Goal: Find specific page/section: Find specific page/section

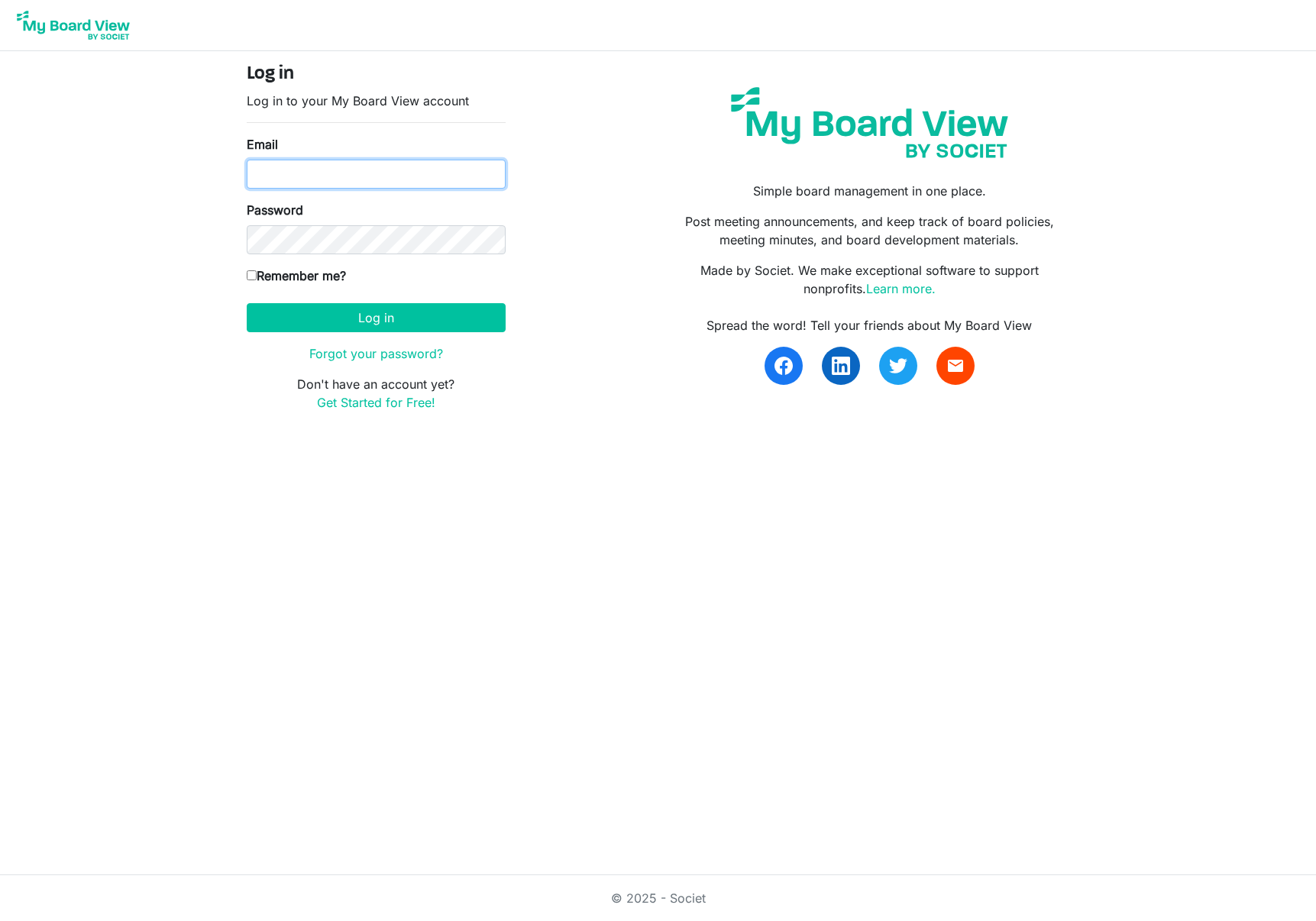
type input "gouldws@verizon.net"
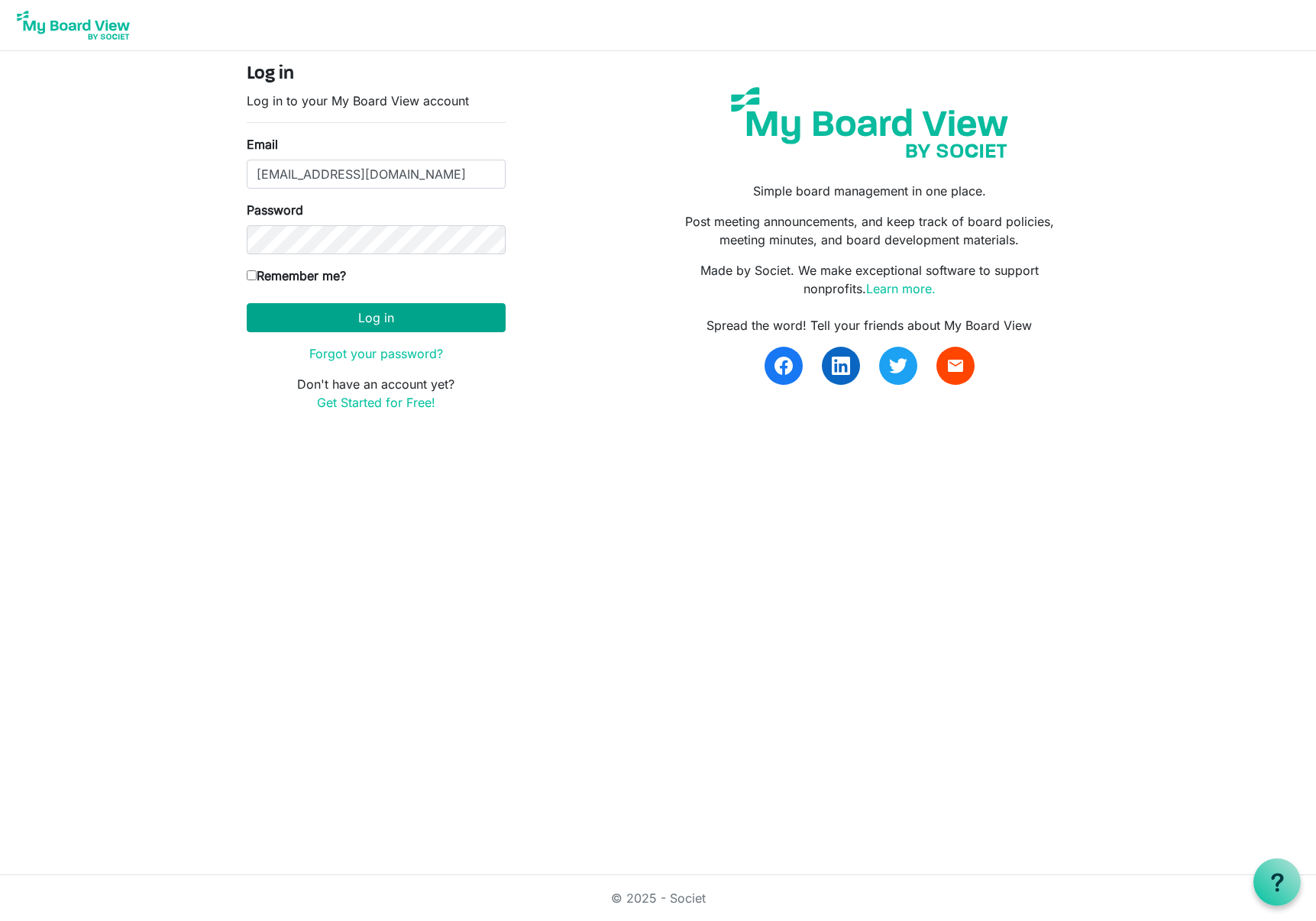
click at [358, 317] on button "Log in" at bounding box center [376, 317] width 259 height 29
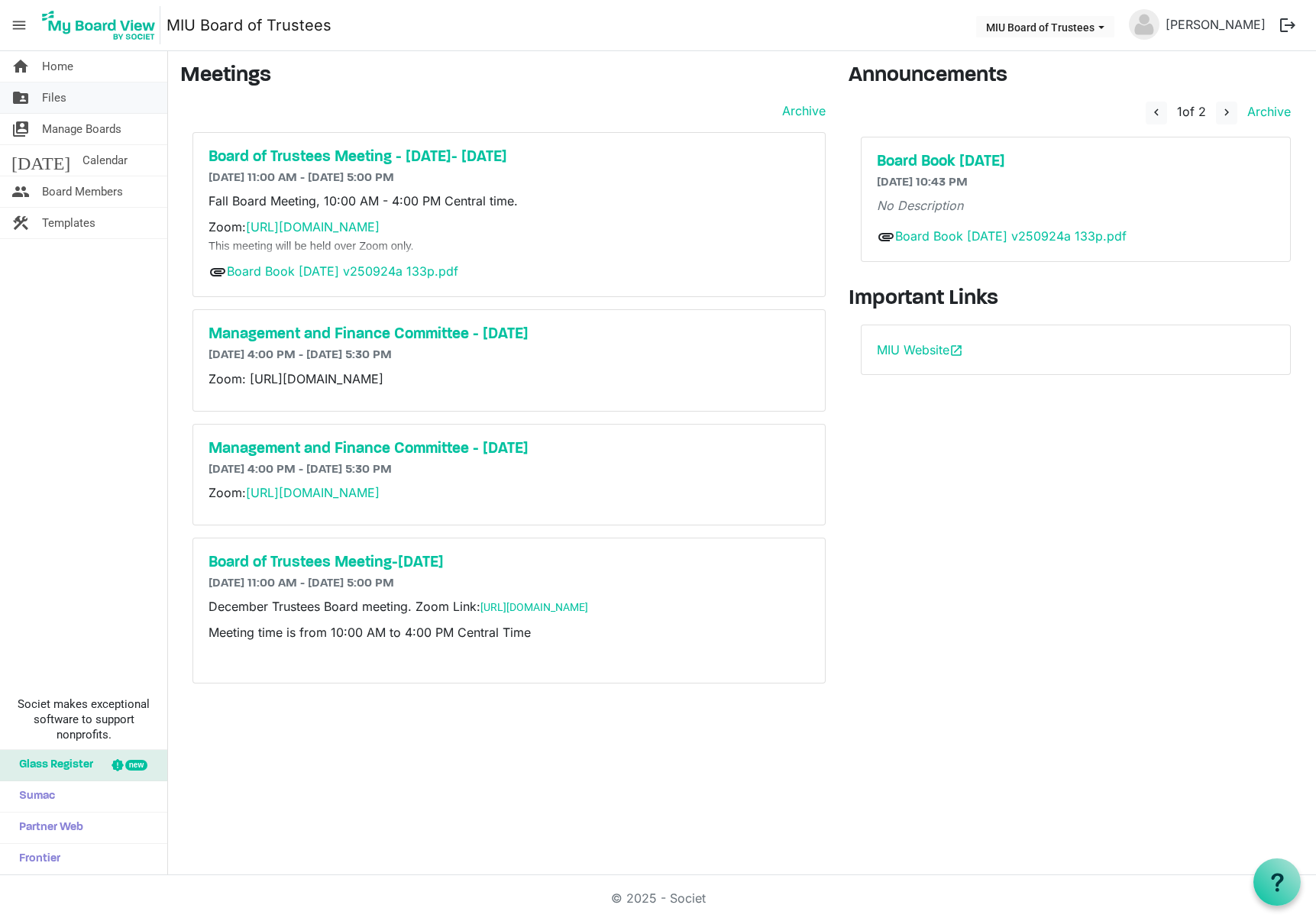
click at [44, 92] on span "Files" at bounding box center [54, 98] width 25 height 30
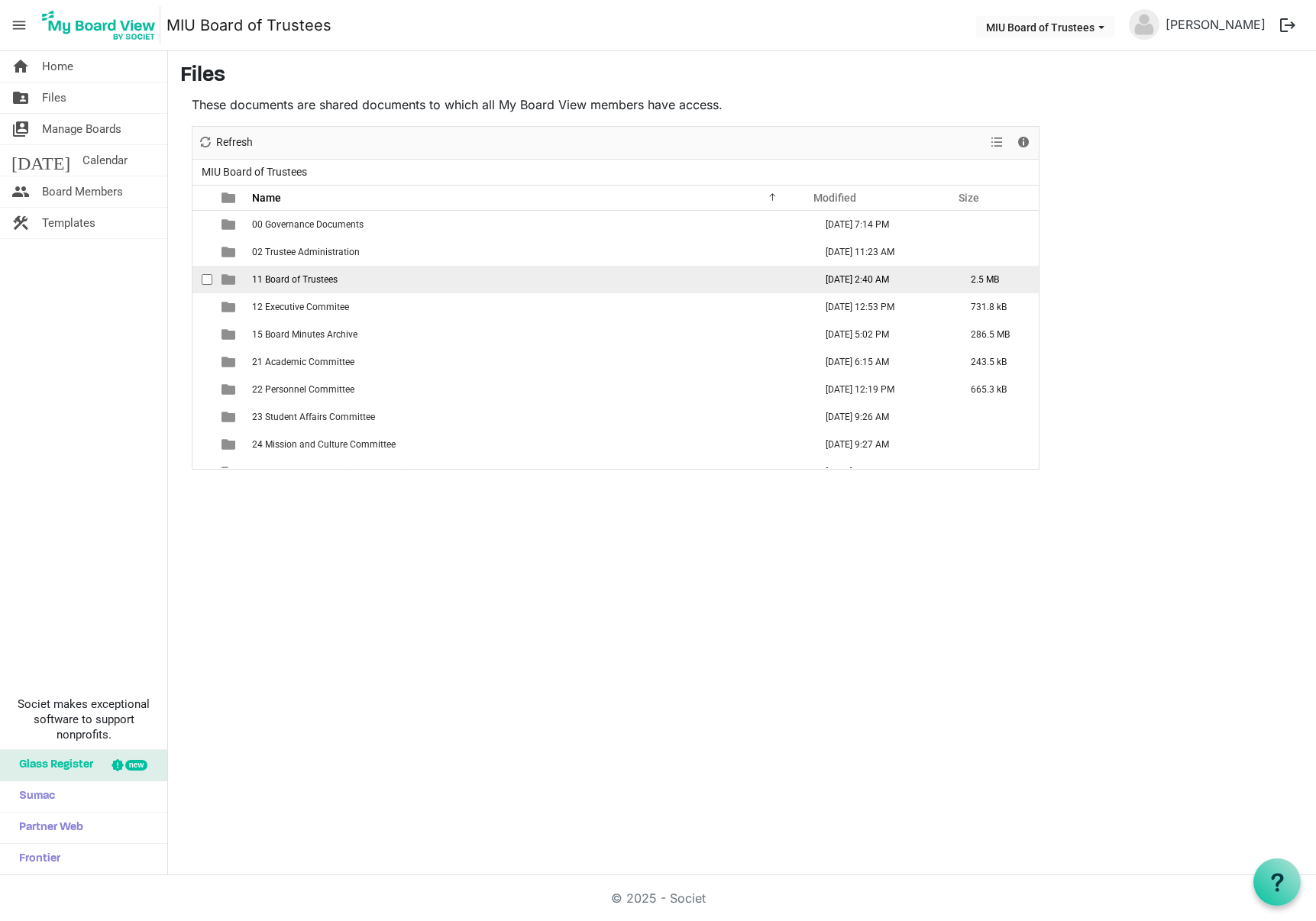
click at [319, 278] on span "11 Board of Trustees" at bounding box center [295, 279] width 86 height 10
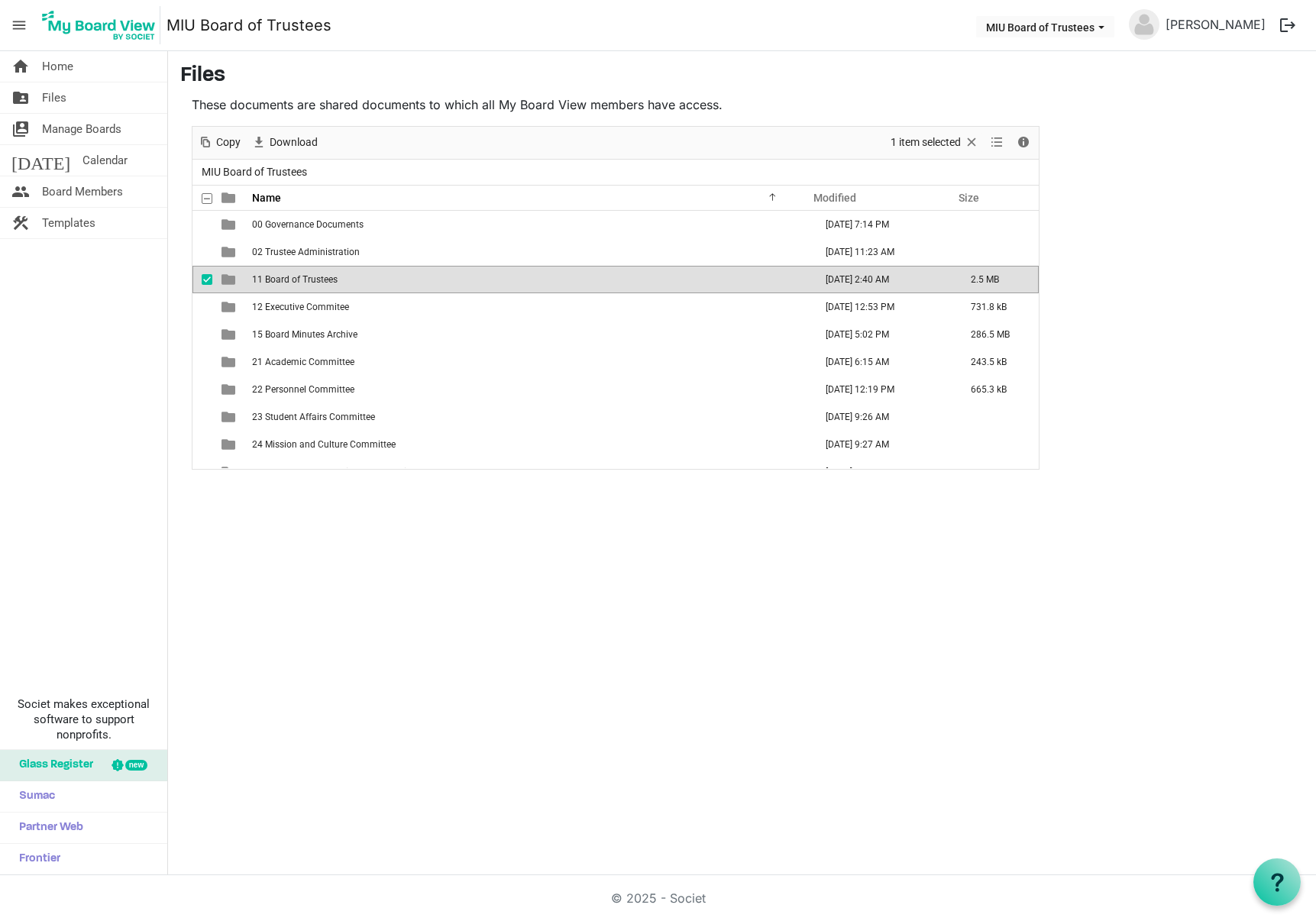
click at [292, 277] on span "11 Board of Trustees" at bounding box center [295, 279] width 86 height 10
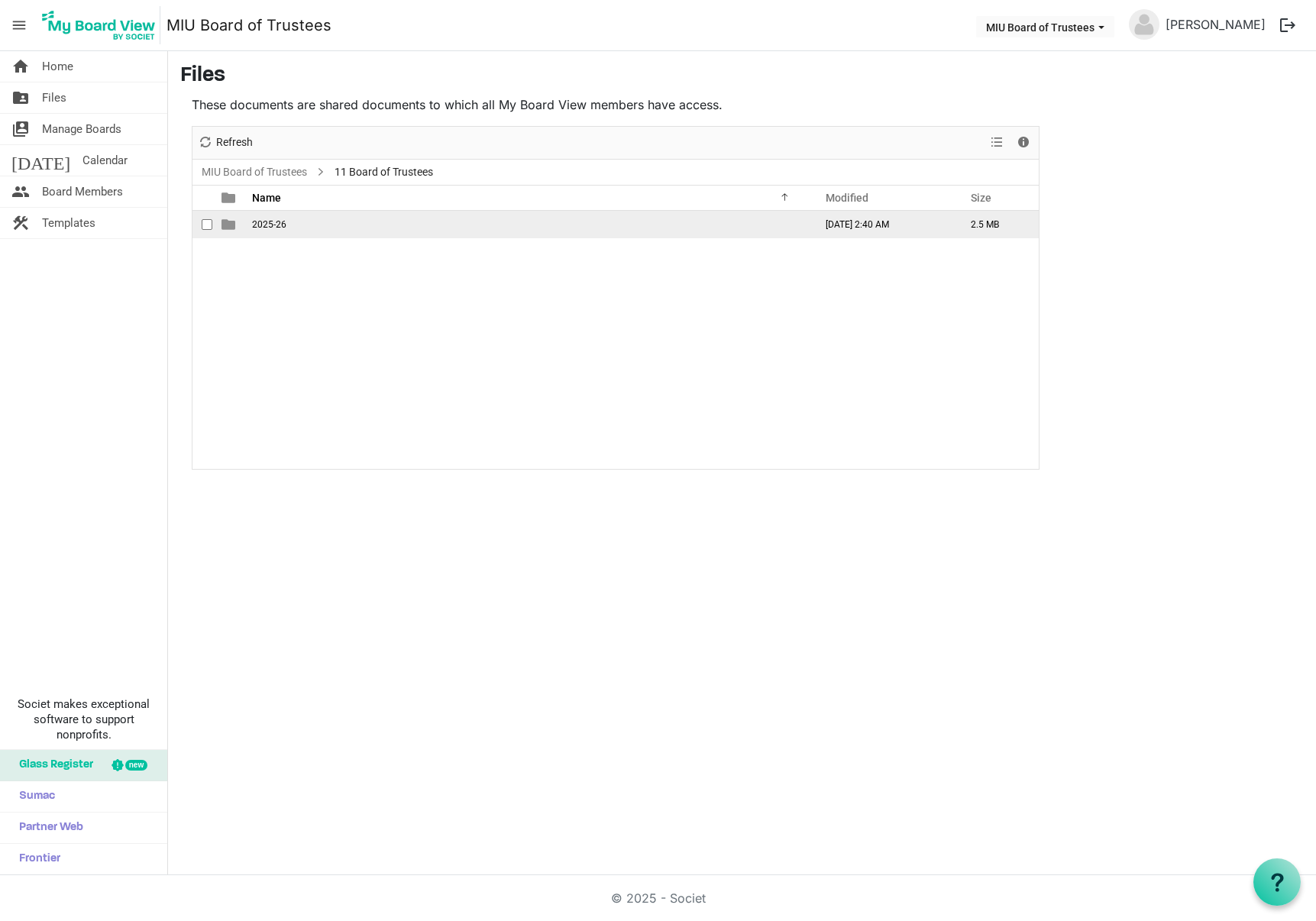
click at [210, 222] on span "checkbox" at bounding box center [207, 224] width 10 height 10
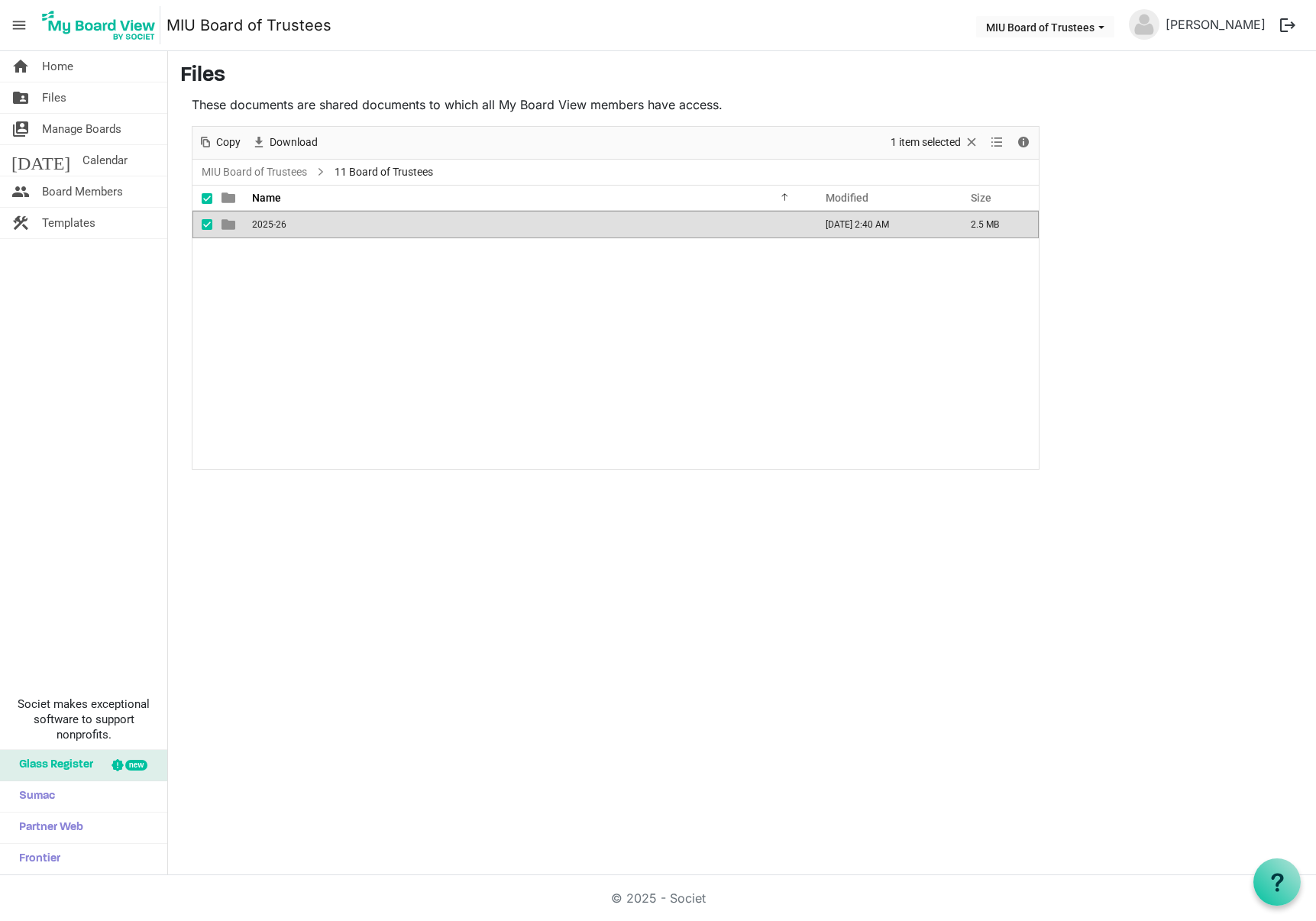
click at [230, 224] on span "is template cell column header type" at bounding box center [229, 225] width 13 height 13
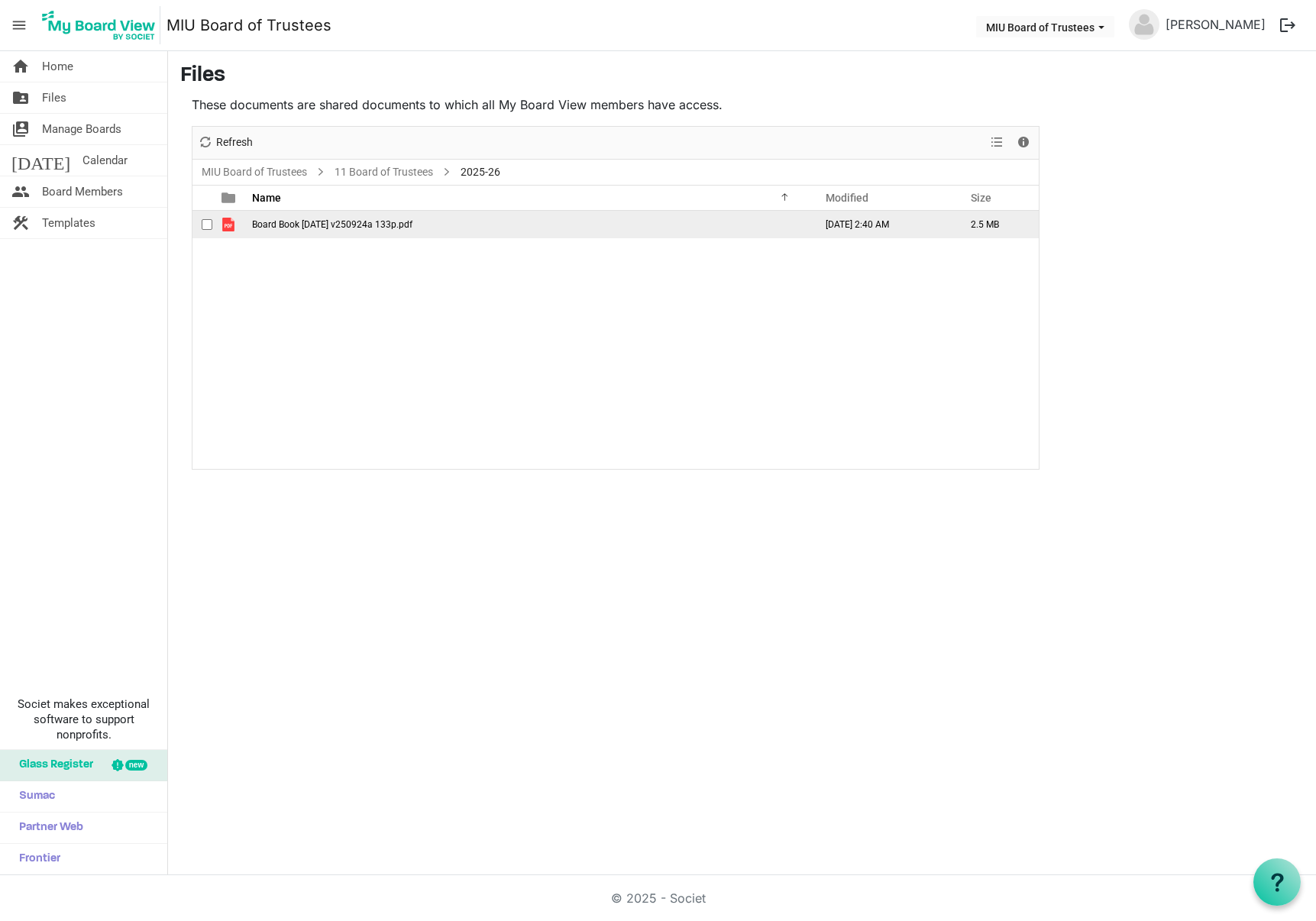
click at [226, 224] on span "is template cell column header type" at bounding box center [229, 225] width 13 height 13
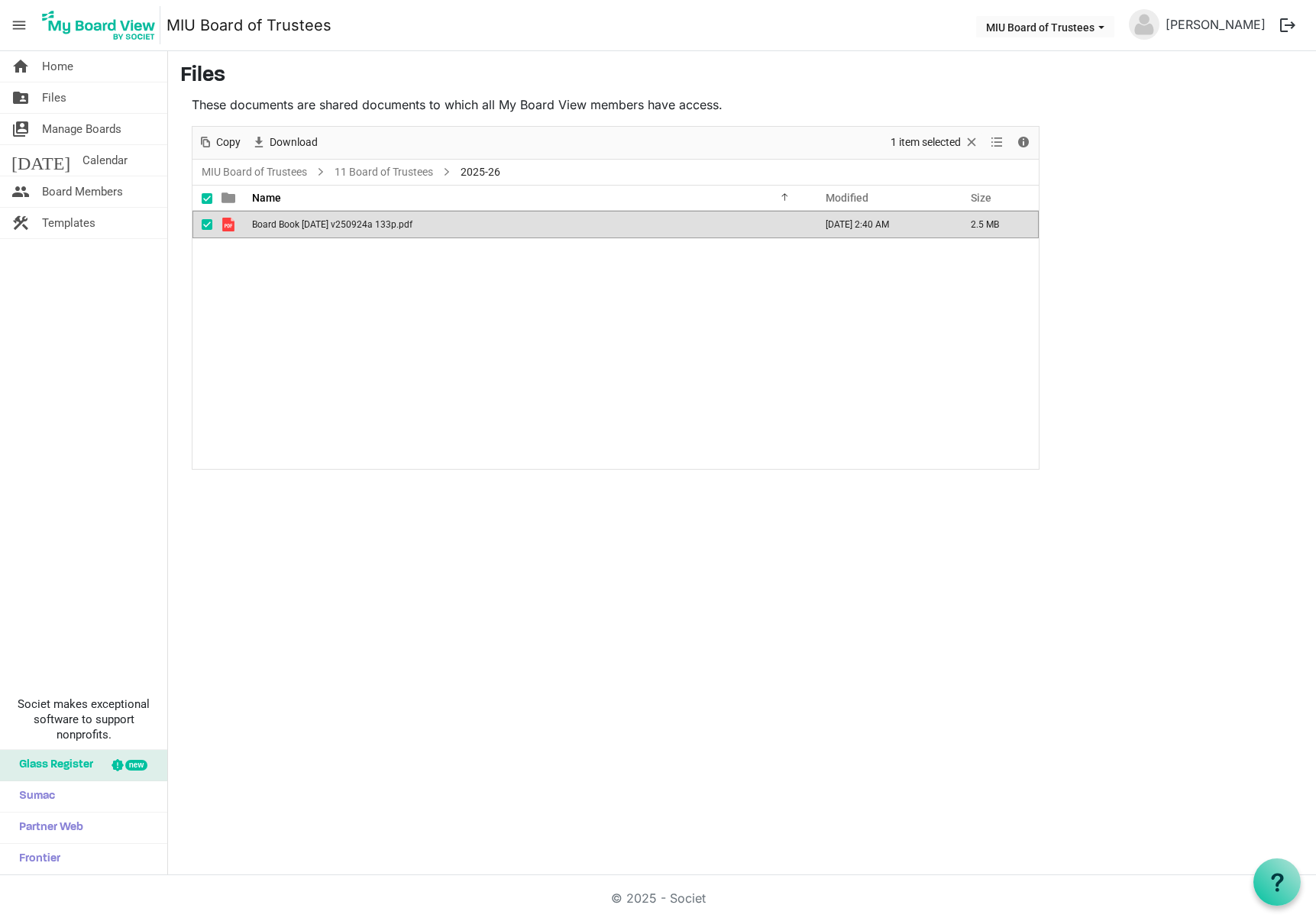
click at [226, 224] on span "is template cell column header type" at bounding box center [229, 225] width 13 height 13
